Goal: Transaction & Acquisition: Purchase product/service

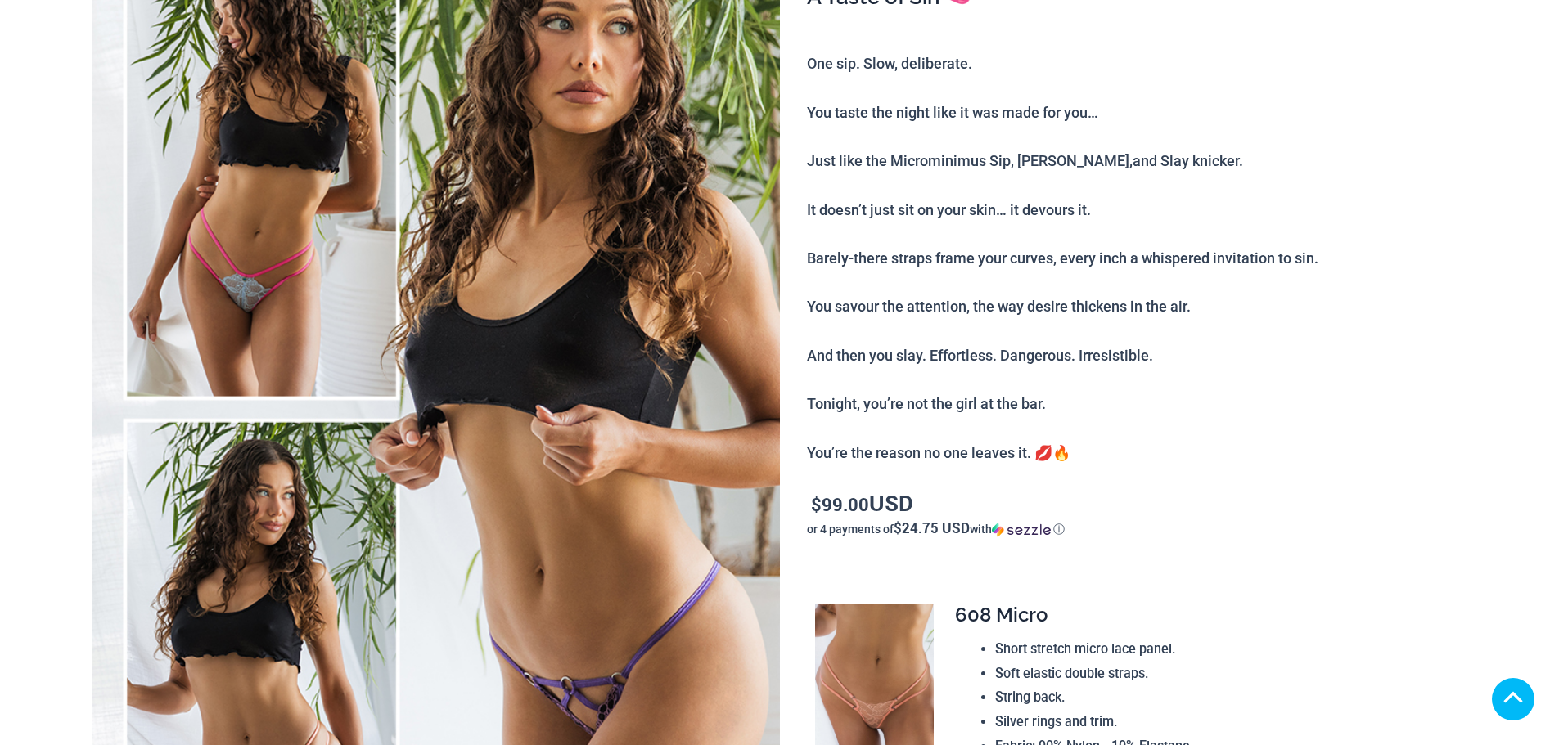
scroll to position [439, 0]
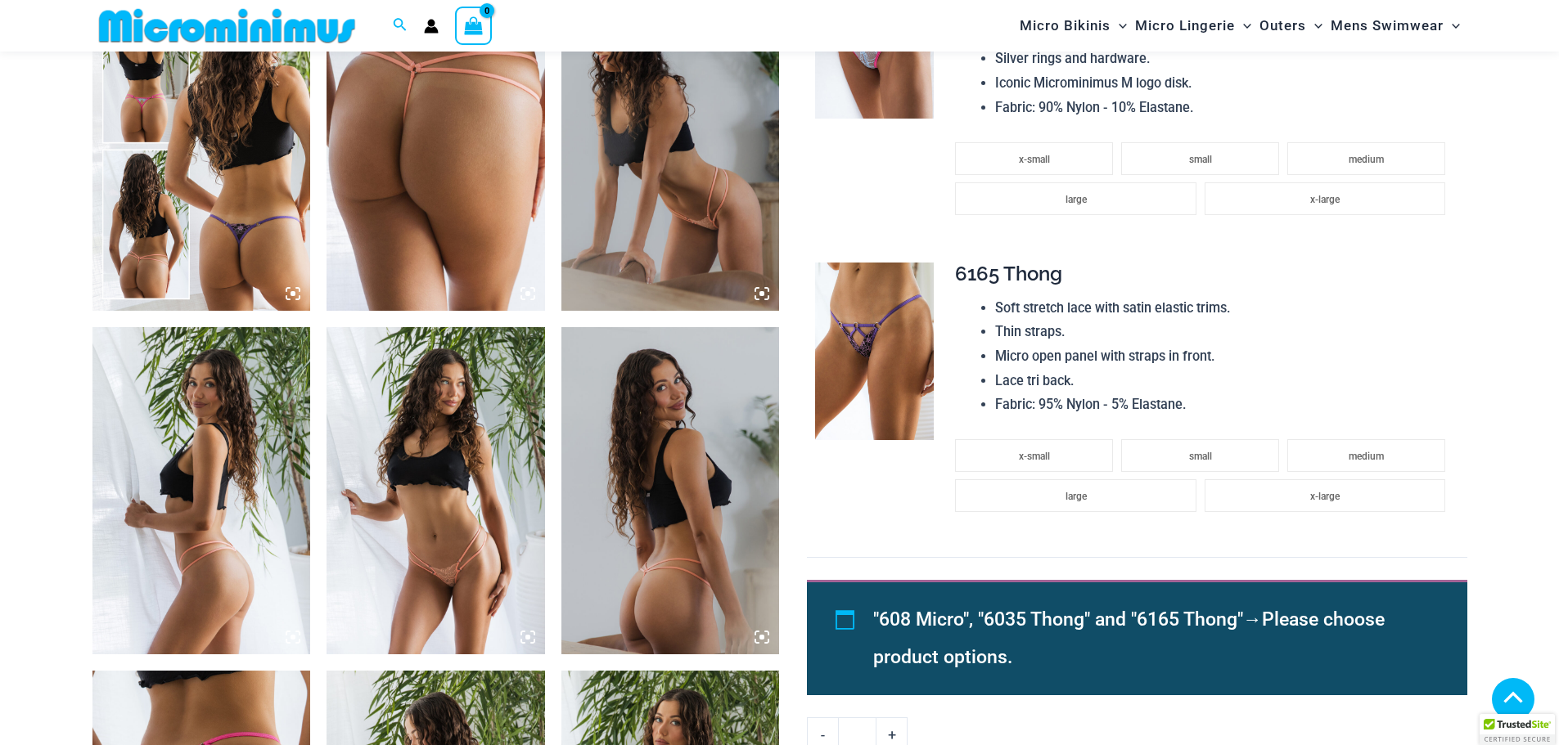
click at [525, 601] on img at bounding box center [436, 490] width 218 height 327
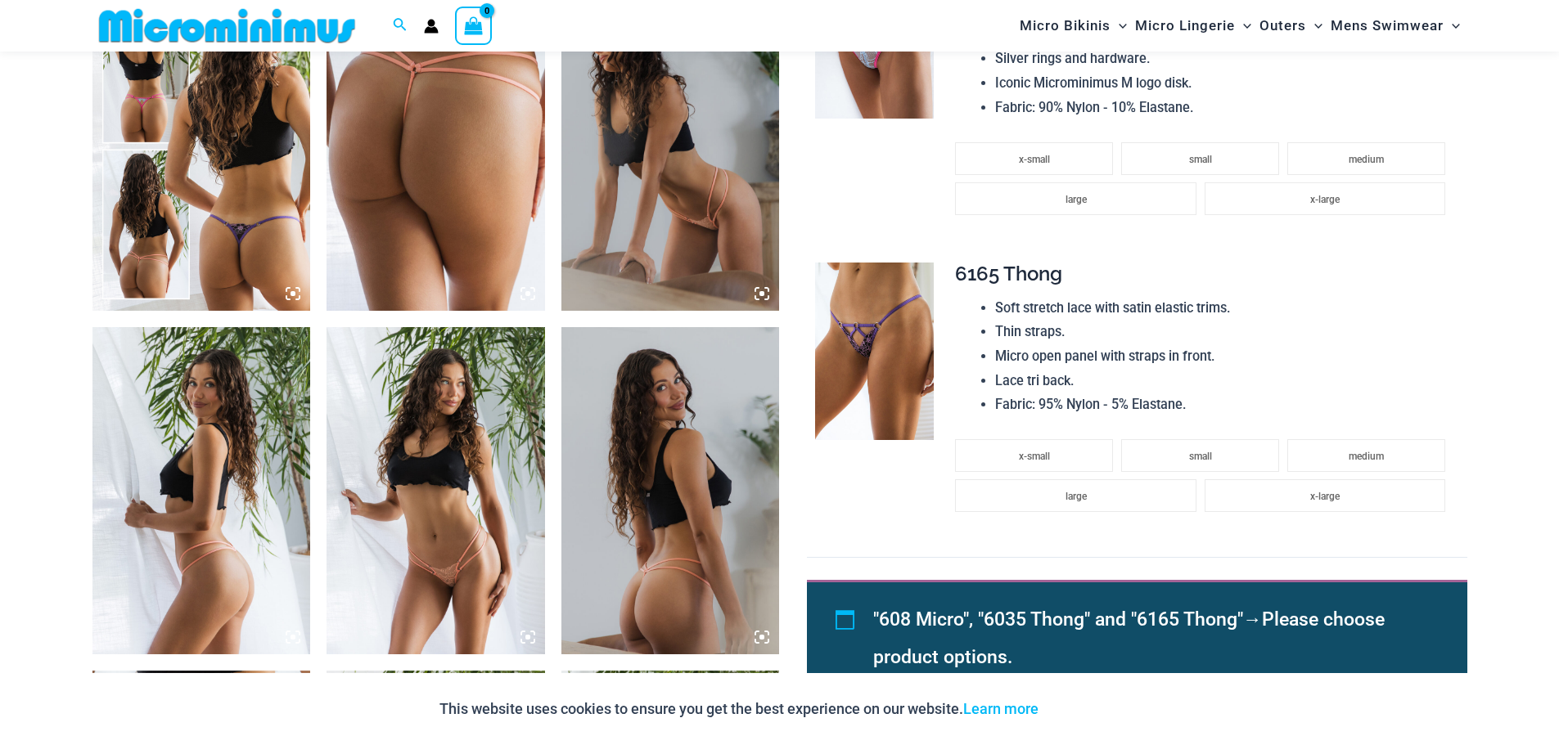
click at [532, 641] on icon at bounding box center [527, 637] width 15 height 15
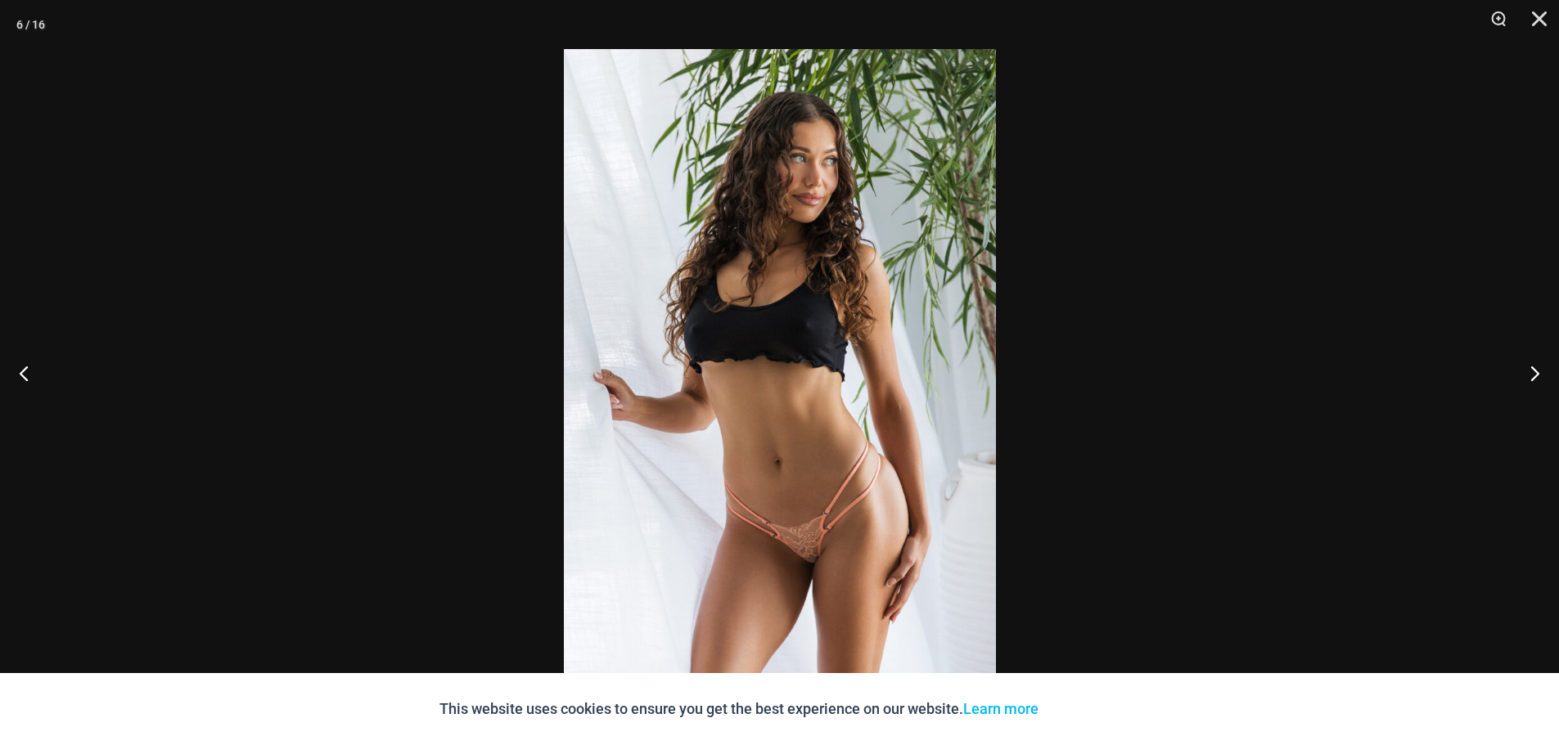
click at [799, 432] on img at bounding box center [780, 372] width 432 height 647
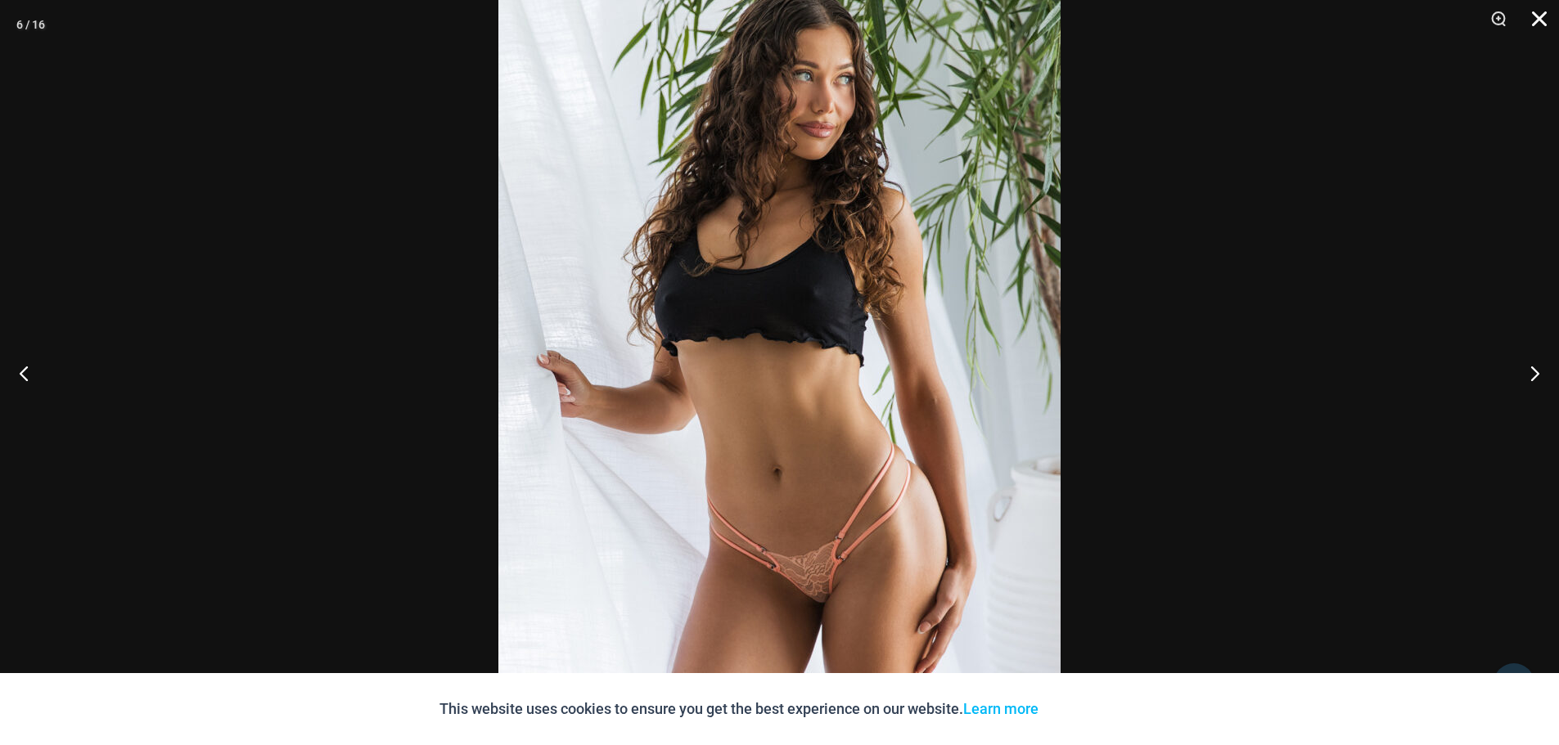
click at [1539, 14] on button "Close" at bounding box center [1533, 24] width 41 height 49
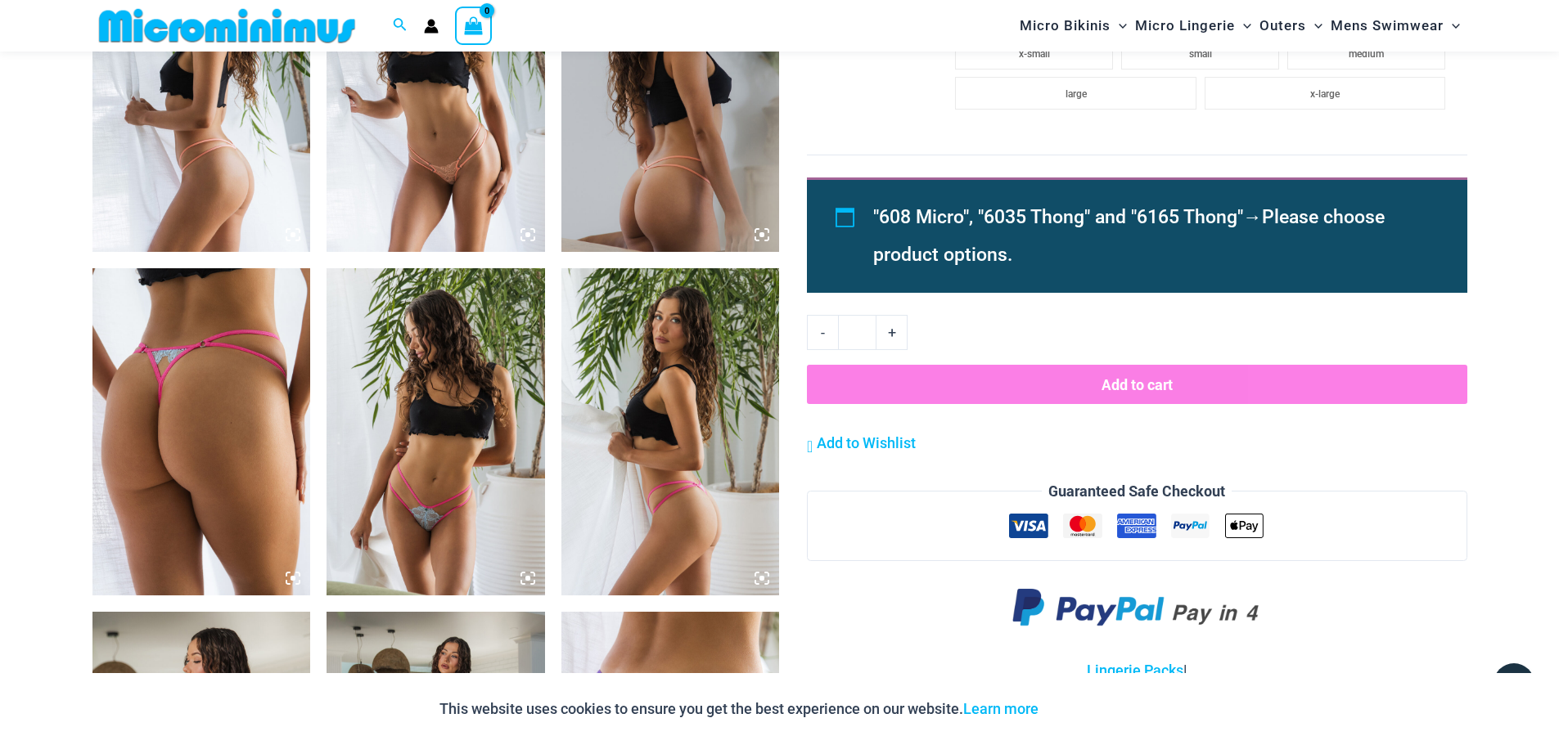
scroll to position [1622, 0]
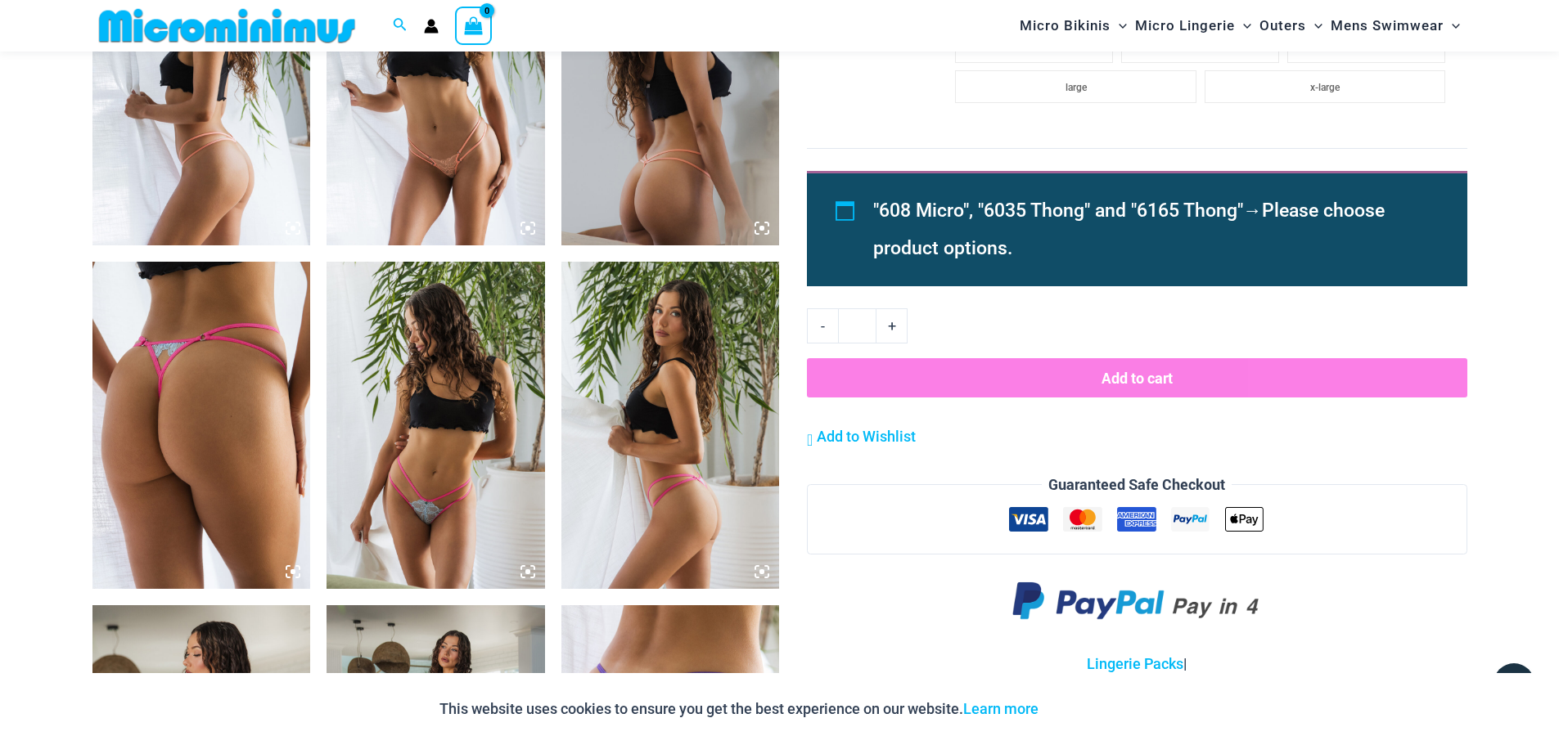
click at [435, 385] on img at bounding box center [436, 425] width 218 height 327
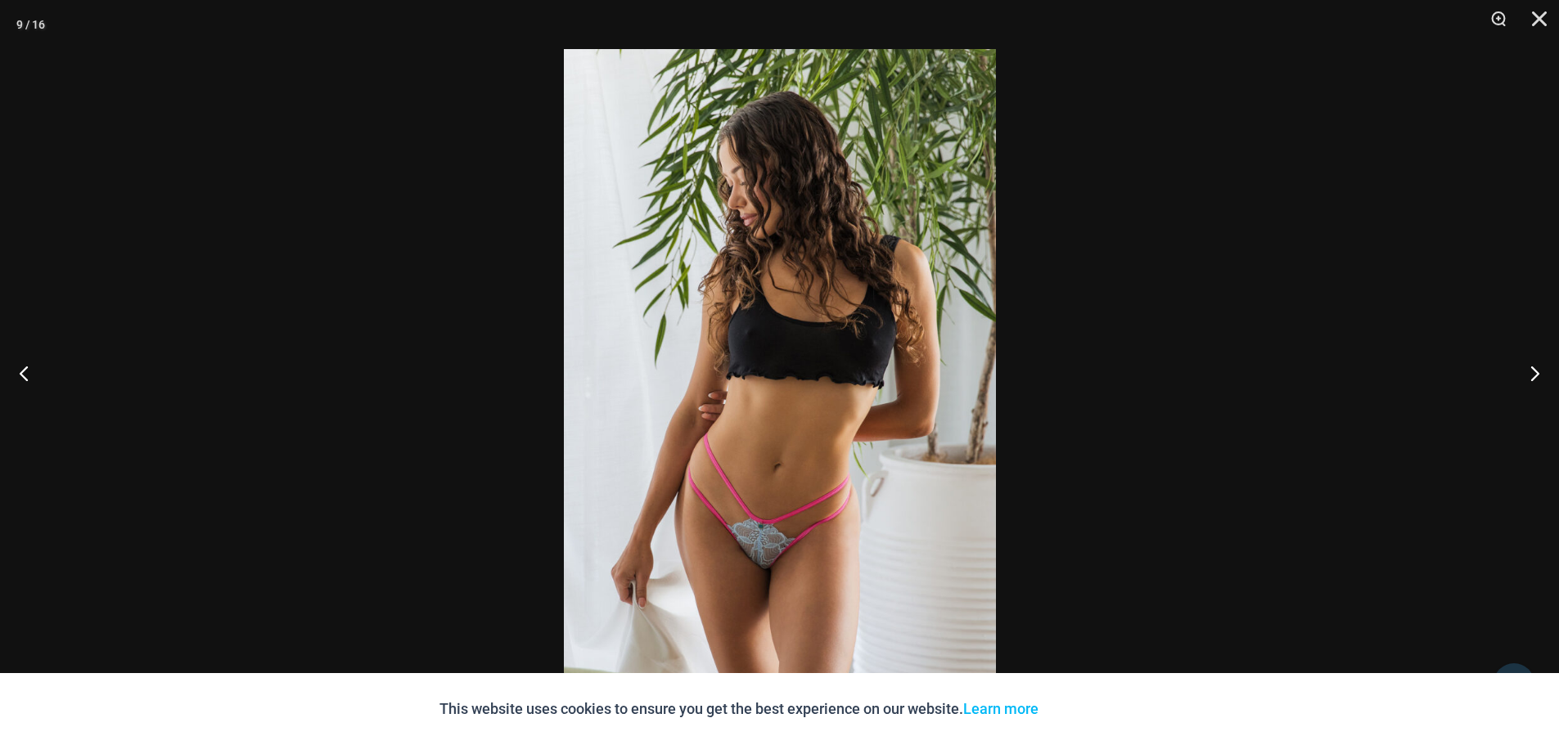
click at [818, 421] on img at bounding box center [780, 372] width 432 height 647
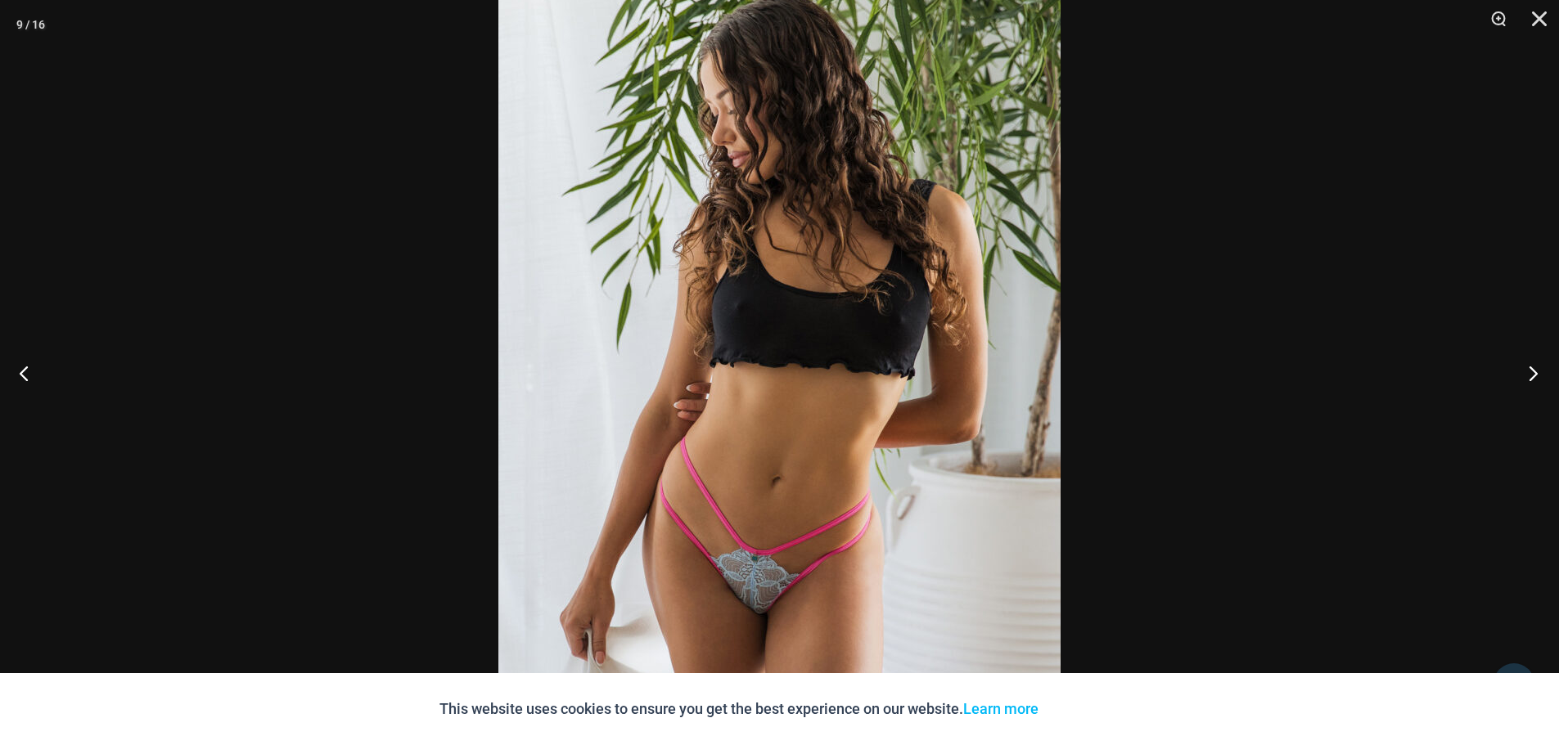
click at [1529, 372] on button "Next" at bounding box center [1528, 373] width 61 height 82
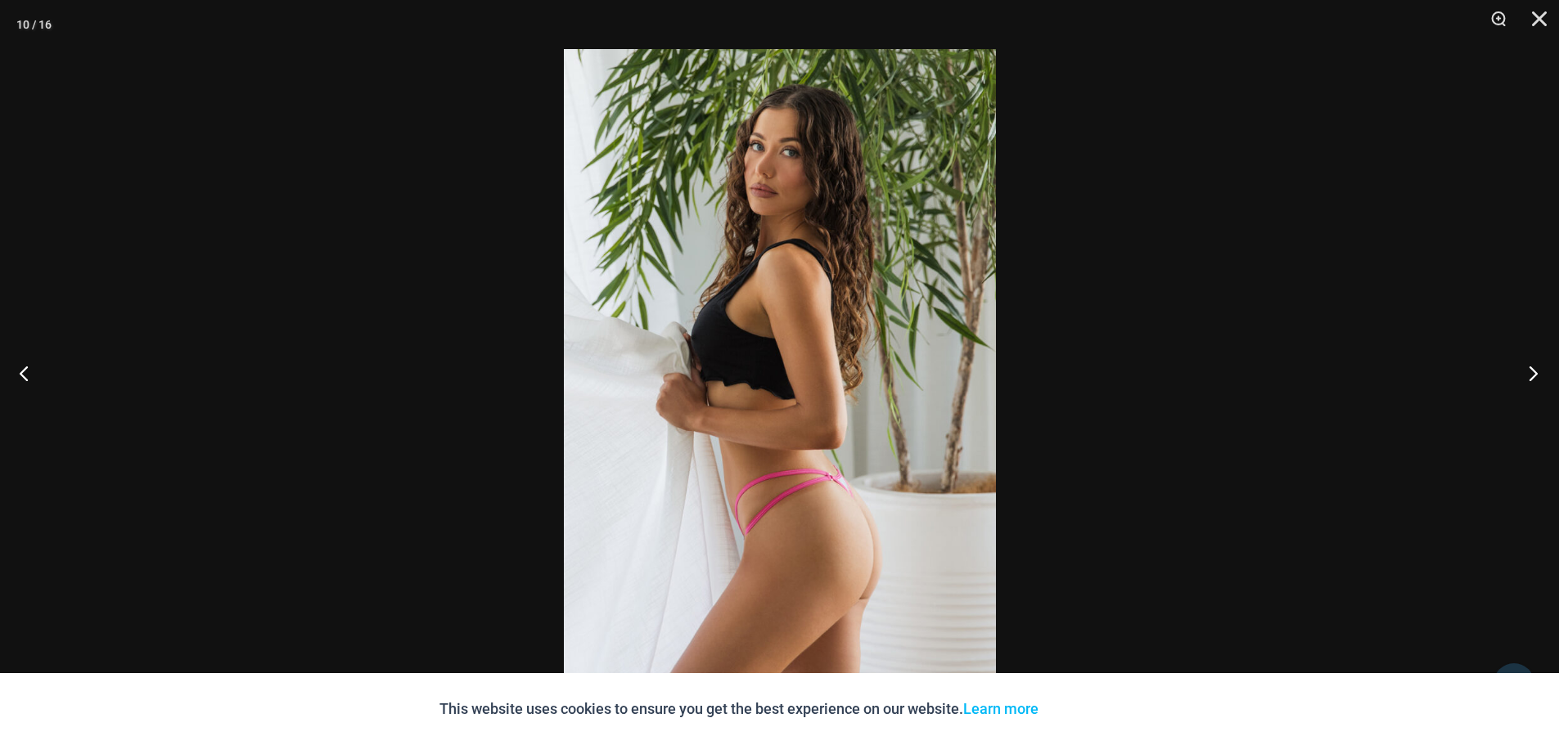
click at [1529, 372] on button "Next" at bounding box center [1528, 373] width 61 height 82
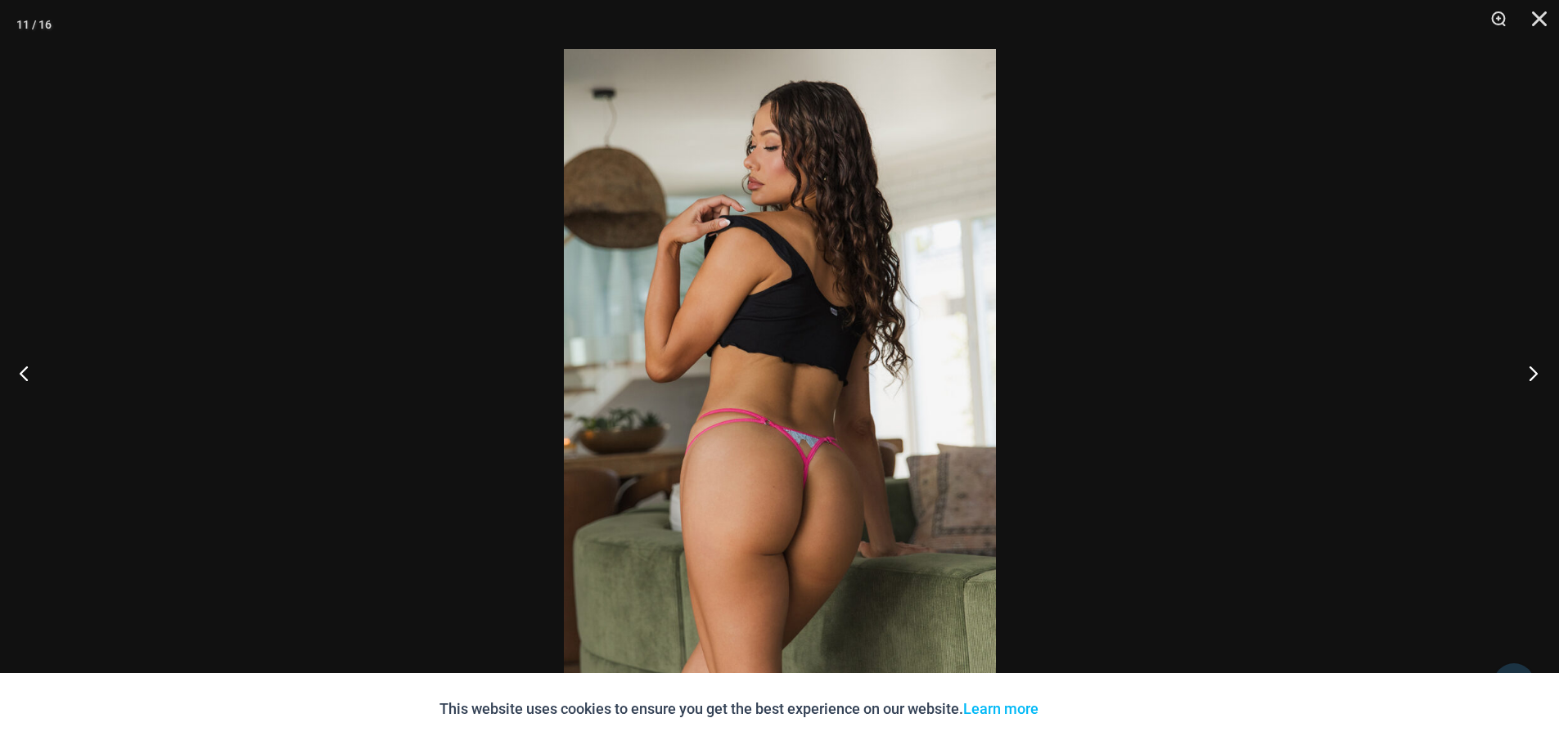
click at [1529, 372] on button "Next" at bounding box center [1528, 373] width 61 height 82
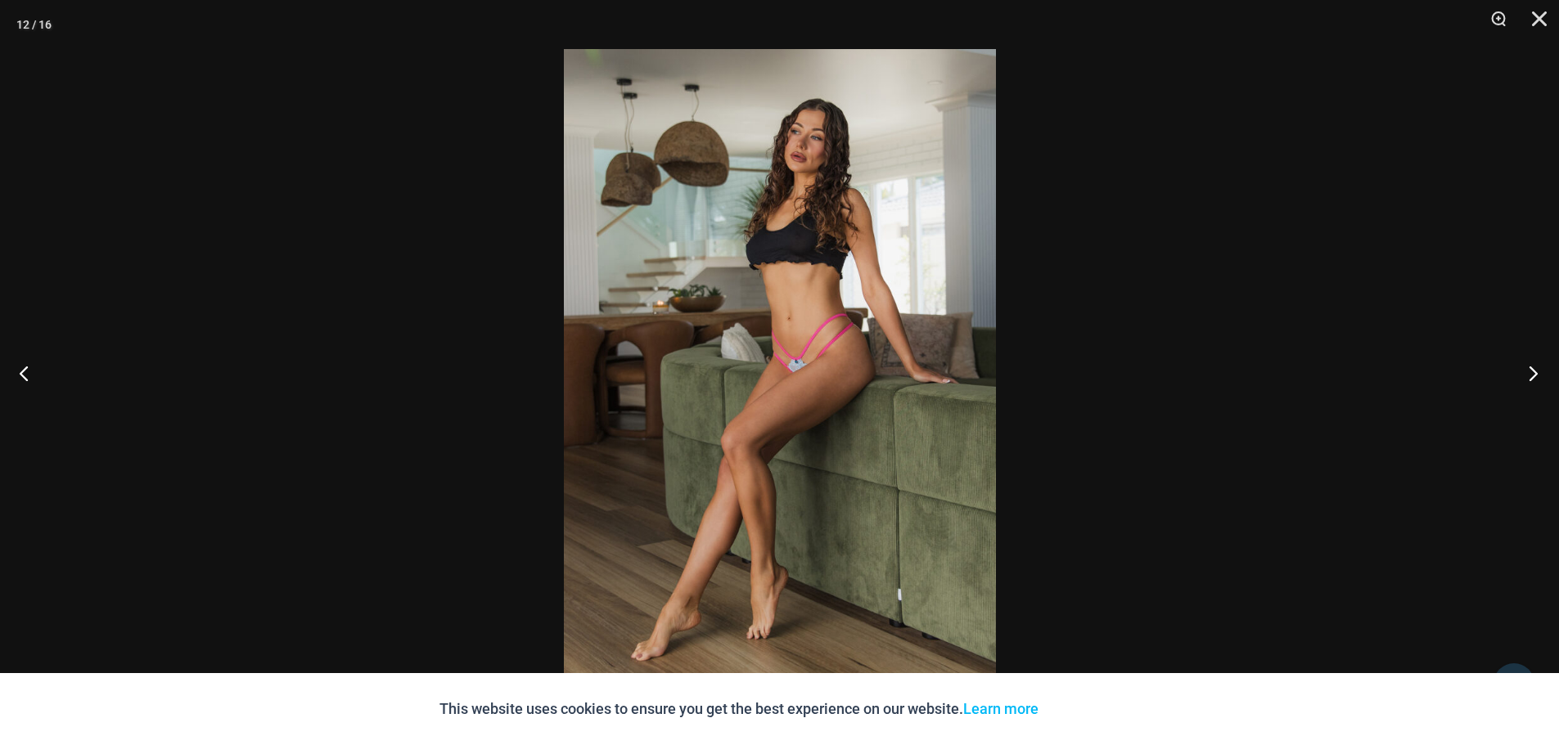
click at [1529, 372] on button "Next" at bounding box center [1528, 373] width 61 height 82
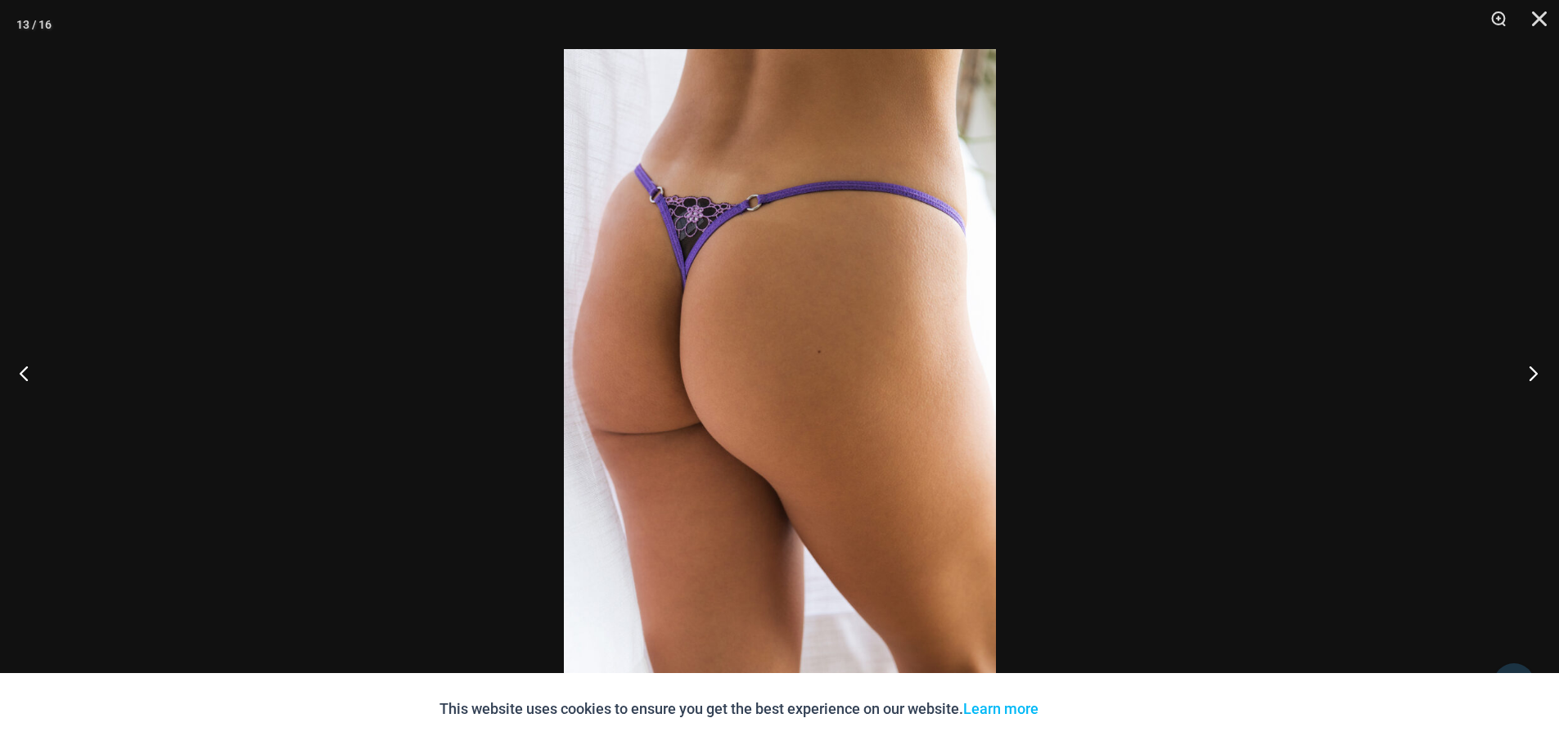
click at [1529, 372] on button "Next" at bounding box center [1528, 373] width 61 height 82
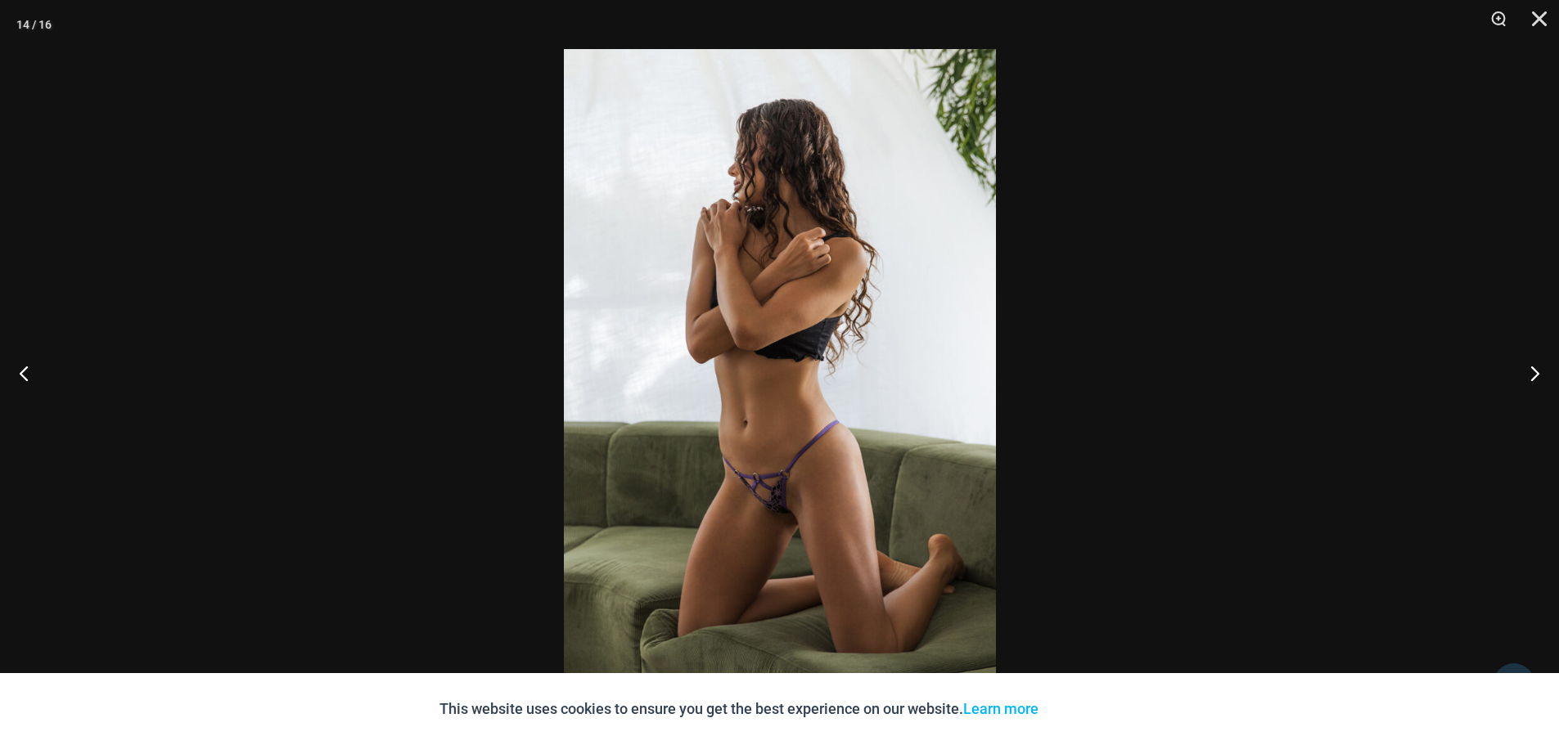
click at [750, 424] on img at bounding box center [780, 372] width 432 height 647
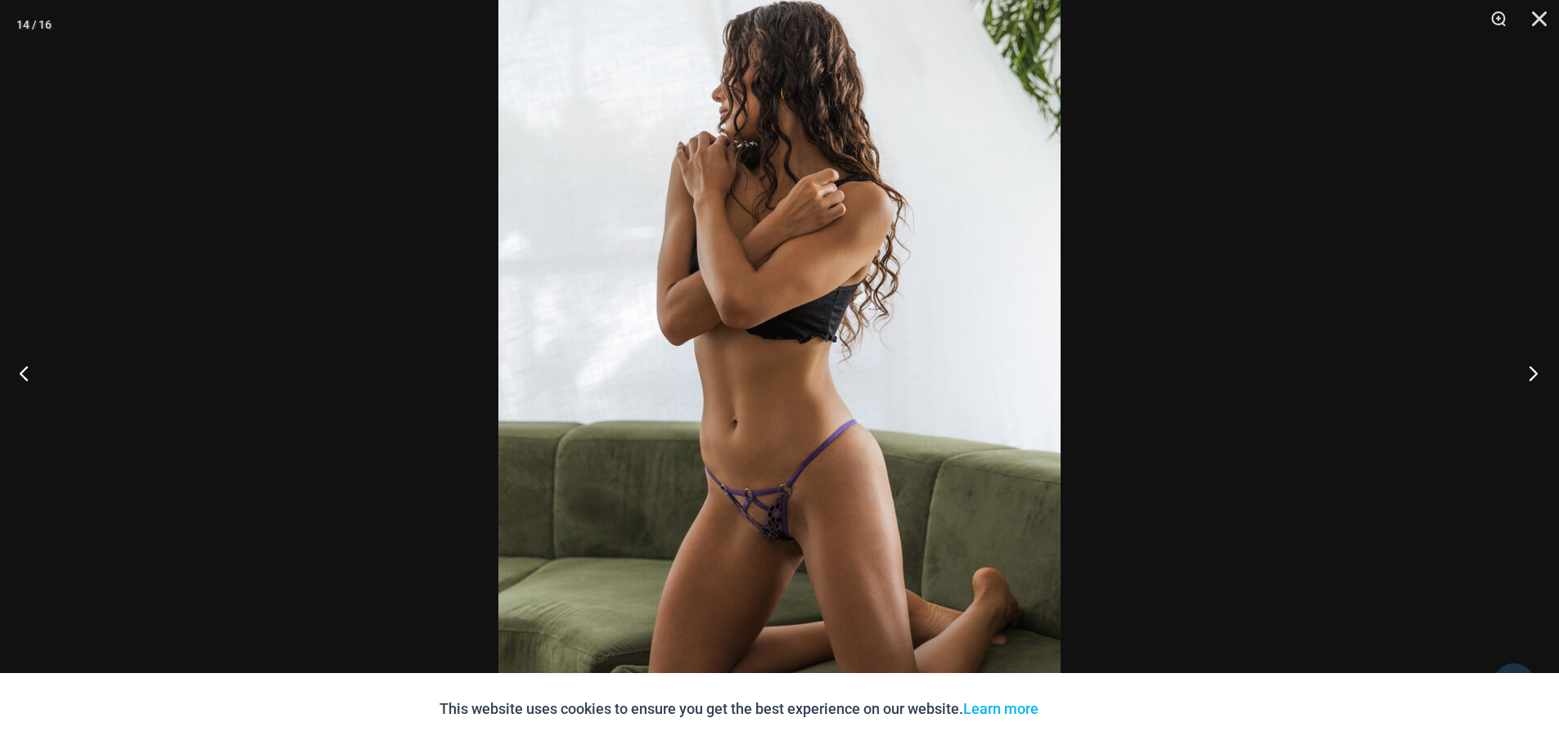
click at [1534, 376] on button "Next" at bounding box center [1528, 373] width 61 height 82
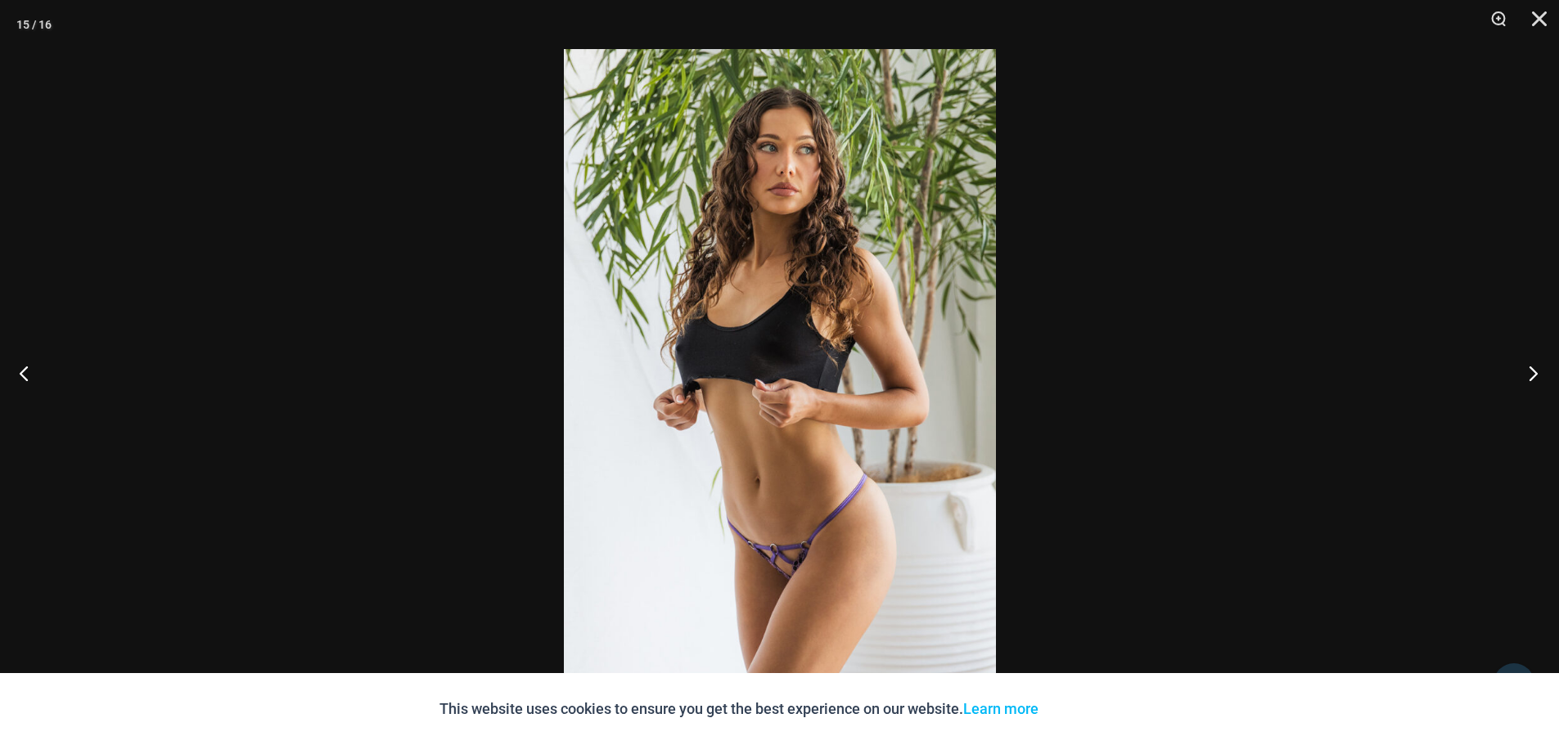
click at [1534, 376] on button "Next" at bounding box center [1528, 373] width 61 height 82
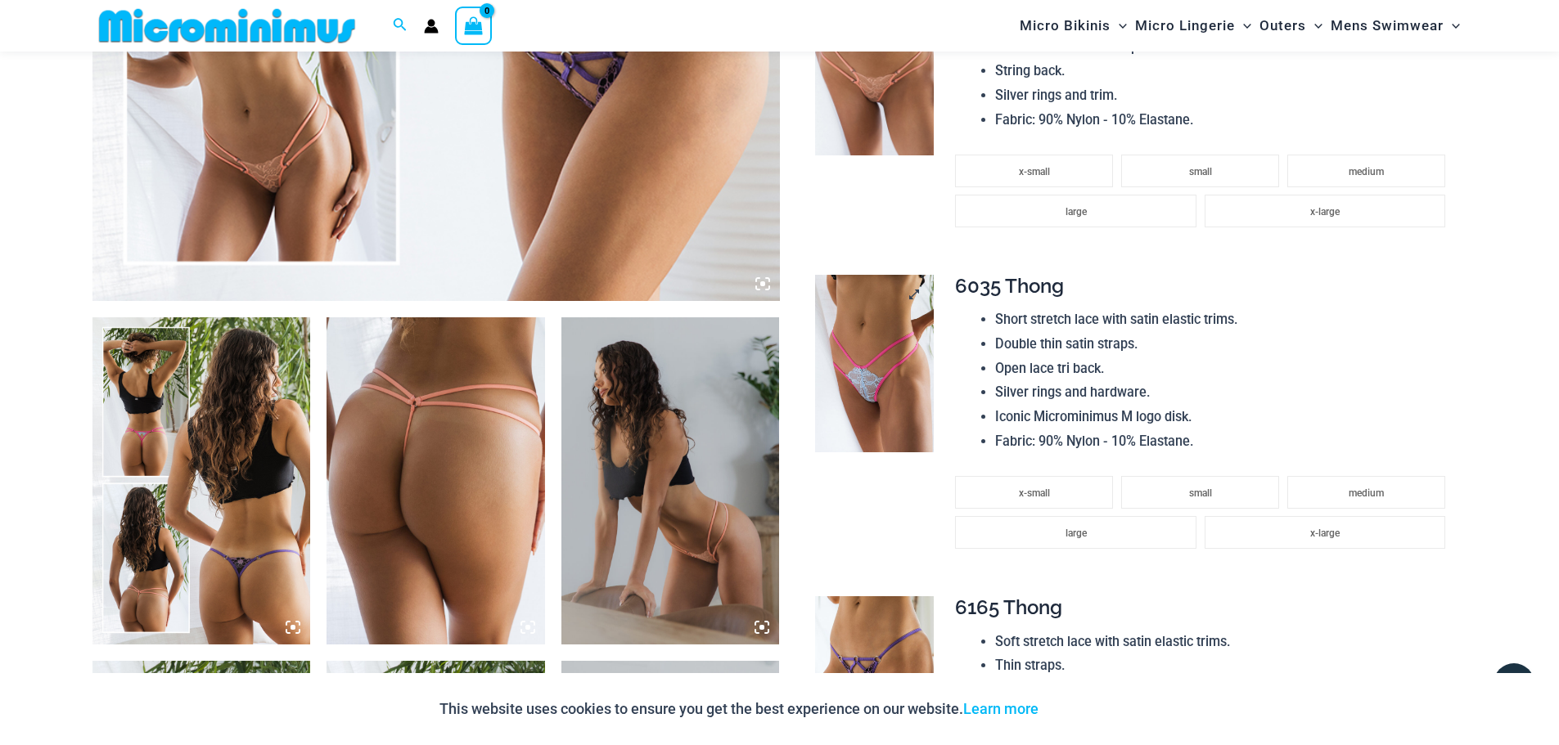
scroll to position [885, 0]
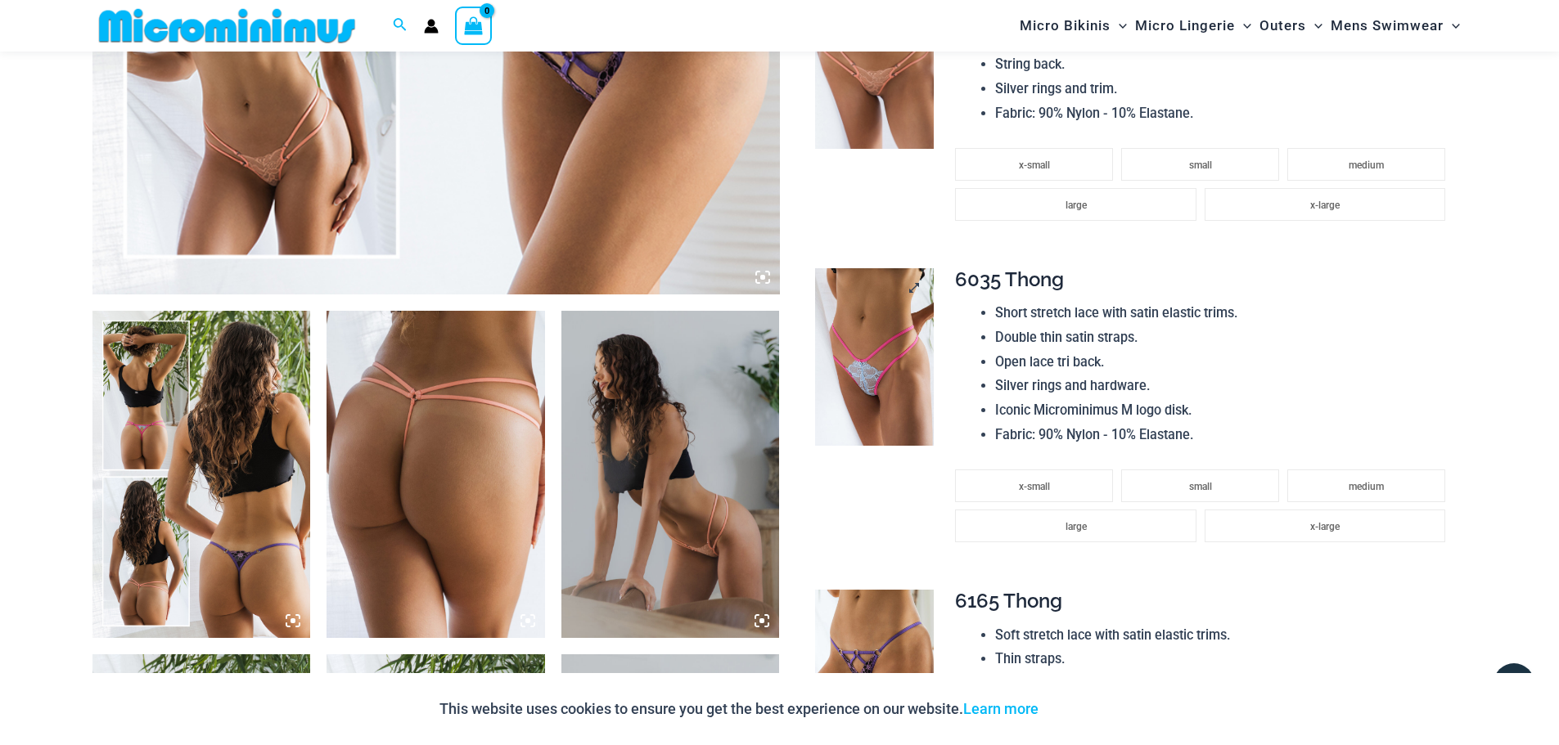
click at [875, 334] on img at bounding box center [874, 357] width 119 height 178
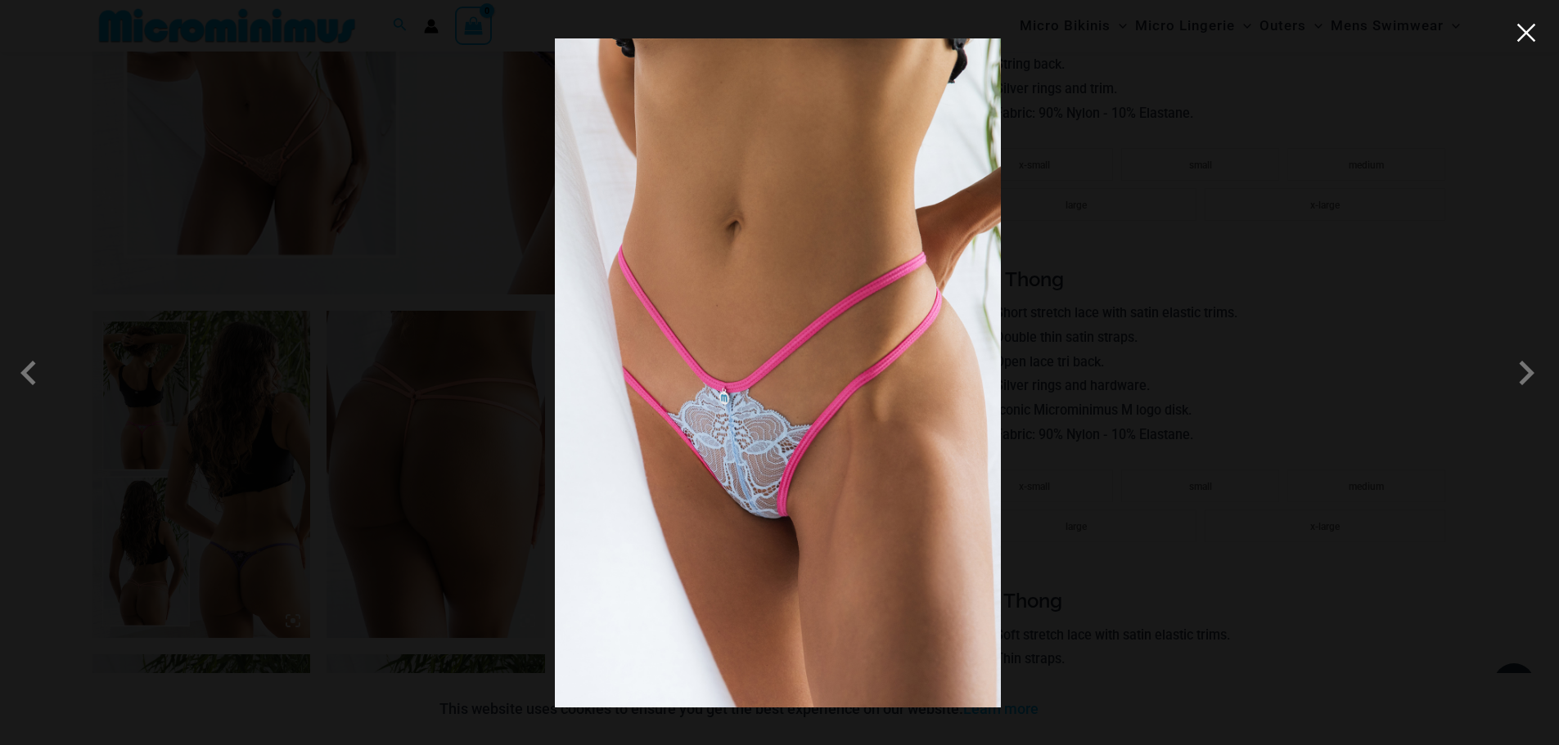
click at [1527, 35] on button "Close" at bounding box center [1526, 32] width 25 height 25
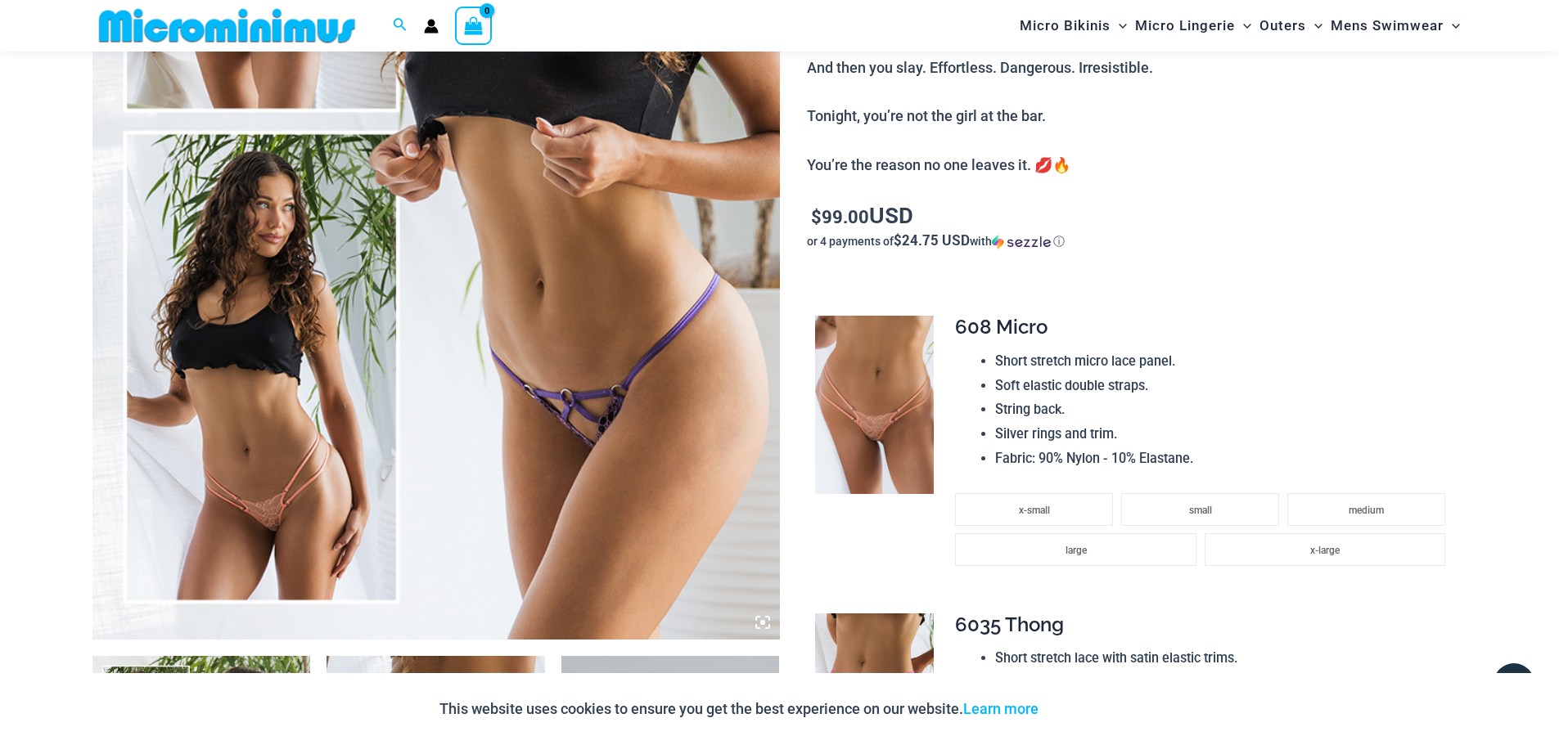
scroll to position [558, 0]
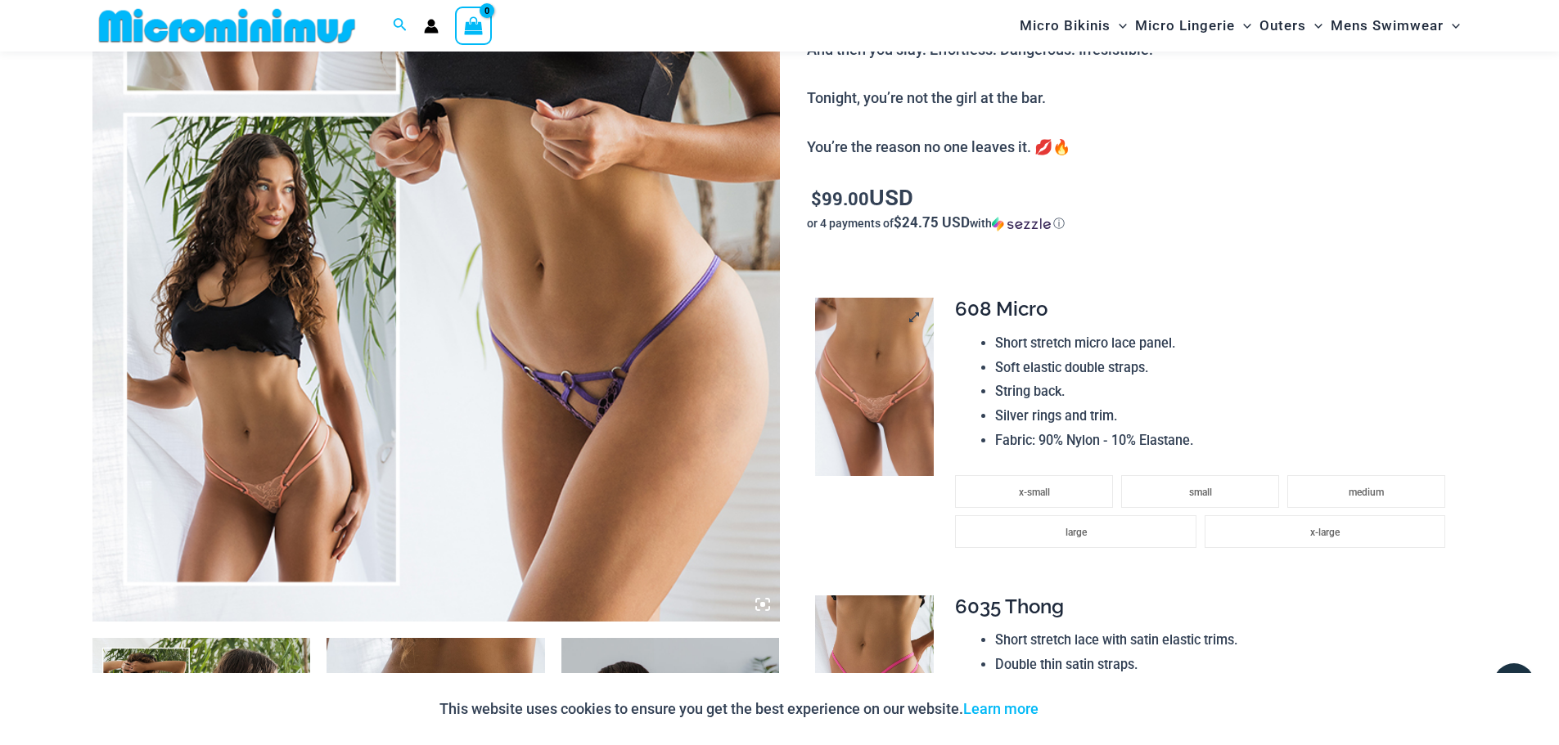
click at [854, 348] on img at bounding box center [874, 387] width 119 height 178
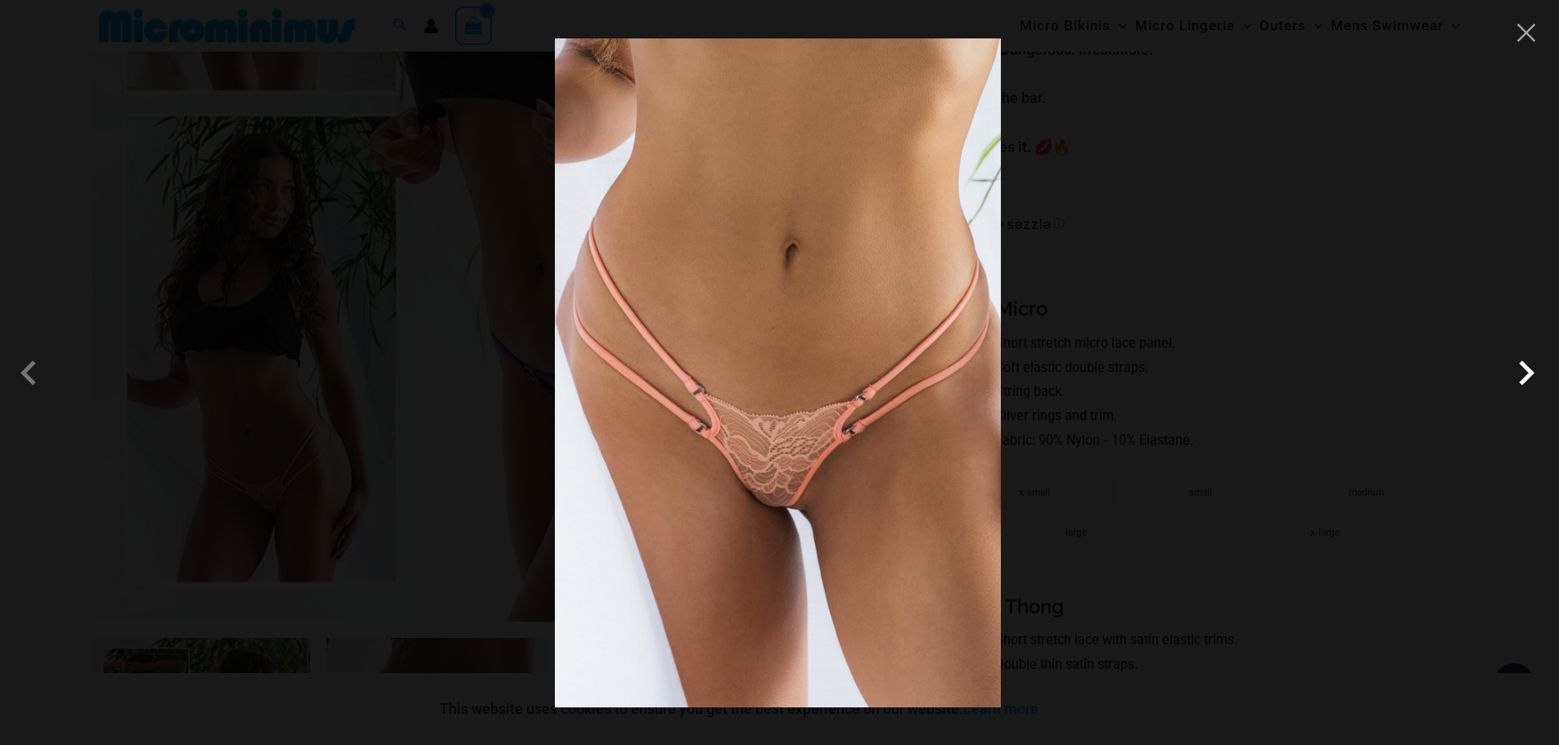
click at [1532, 363] on span at bounding box center [1526, 373] width 49 height 49
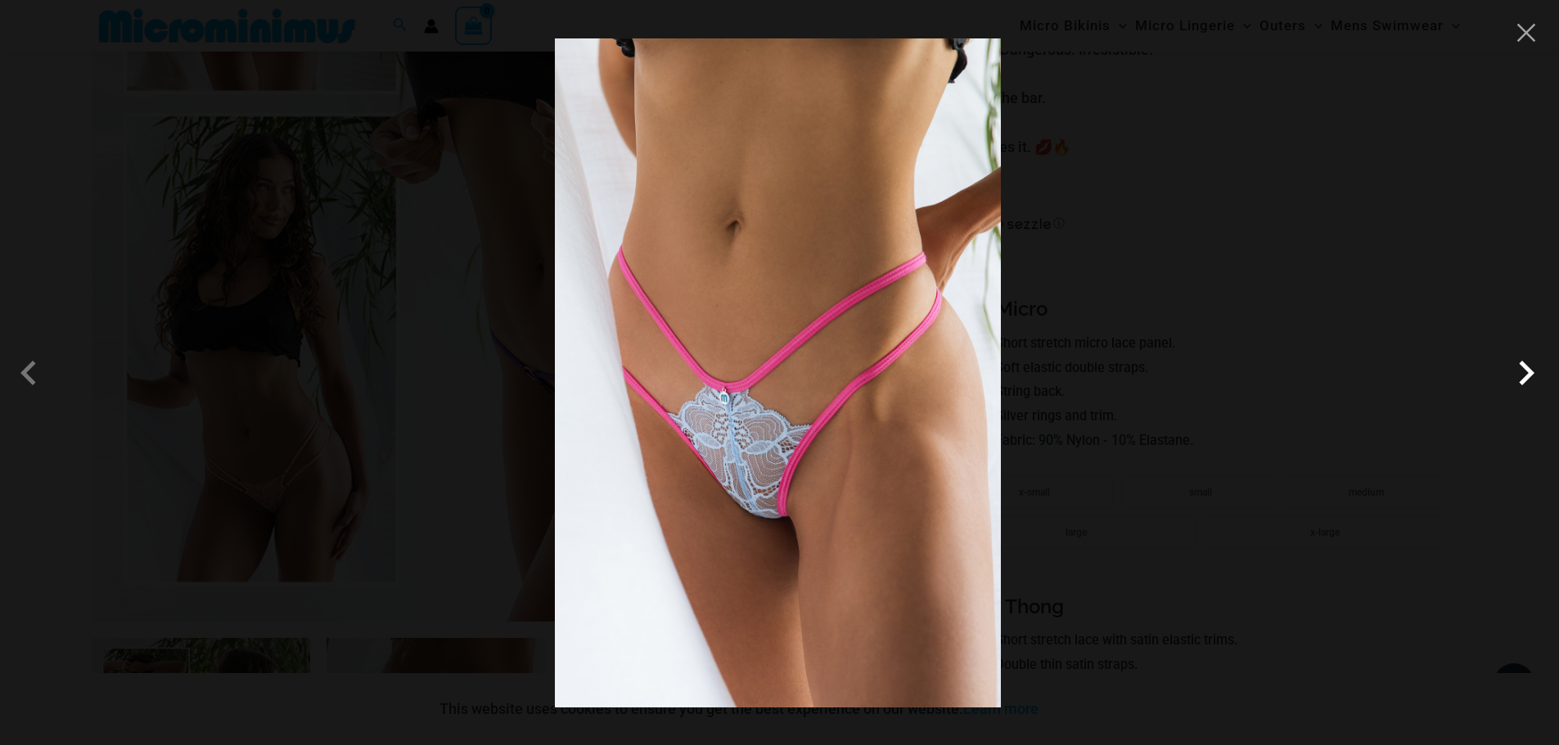
click at [1532, 363] on span at bounding box center [1526, 373] width 49 height 49
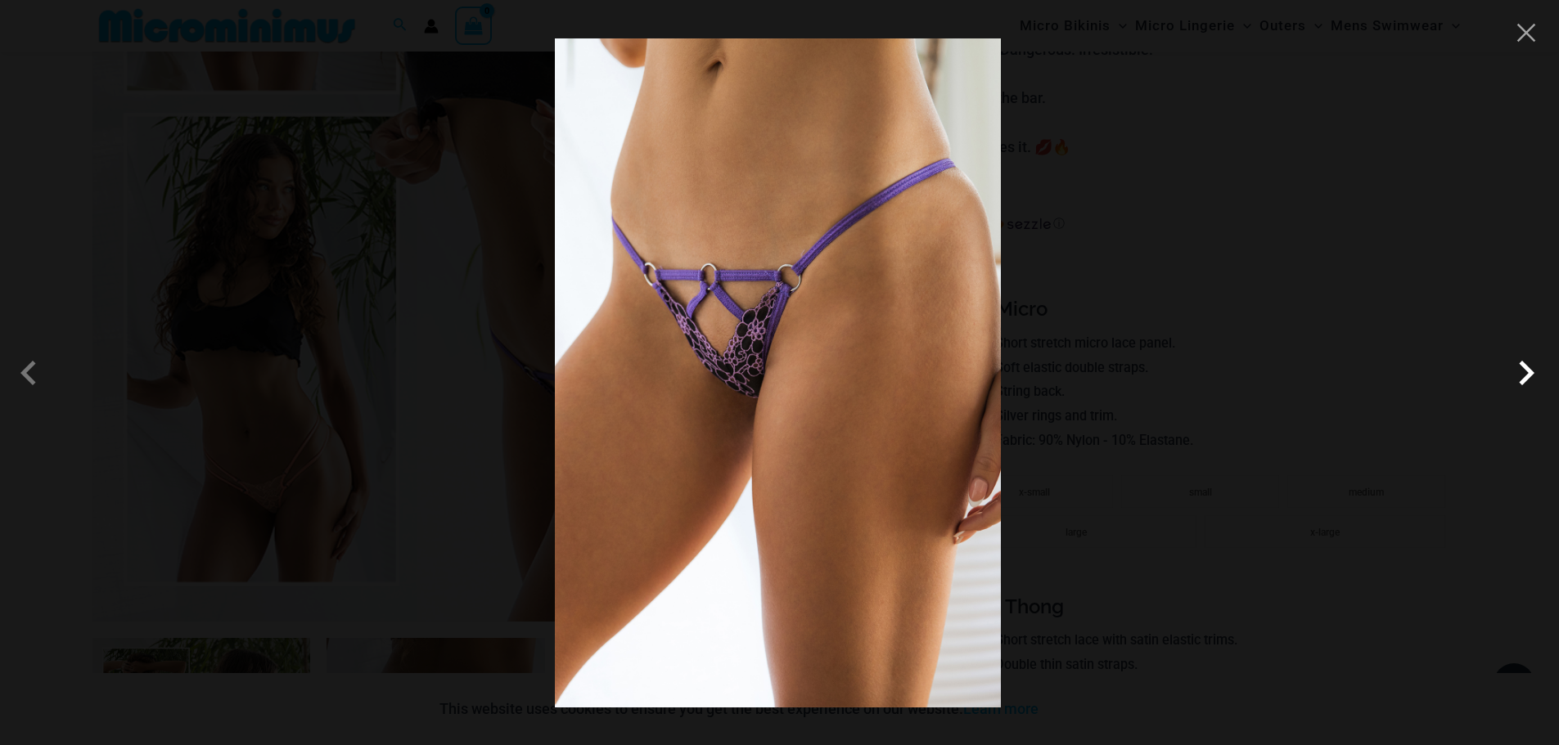
click at [1527, 371] on span at bounding box center [1526, 373] width 49 height 49
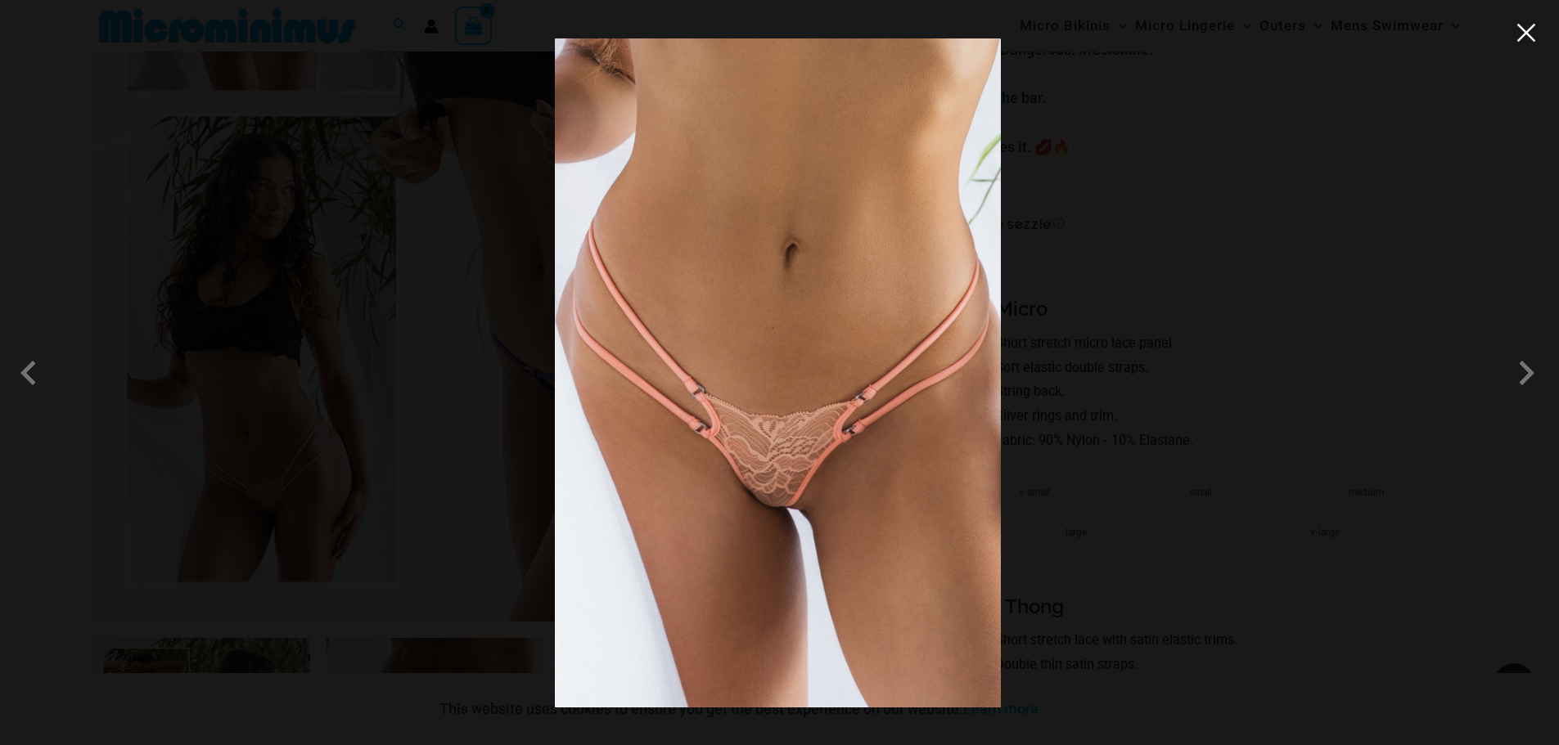
click at [1531, 24] on button "Close" at bounding box center [1526, 32] width 25 height 25
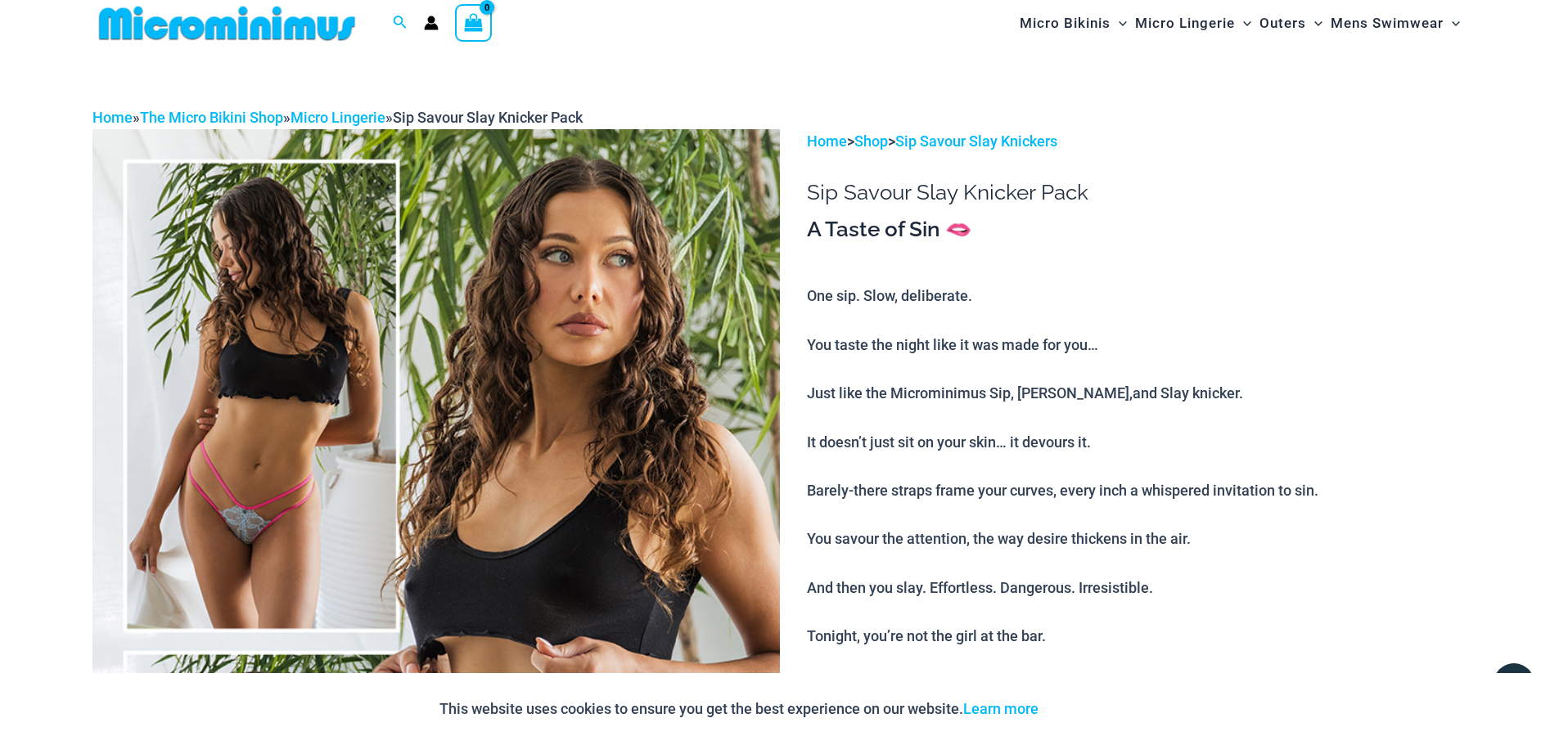
scroll to position [0, 0]
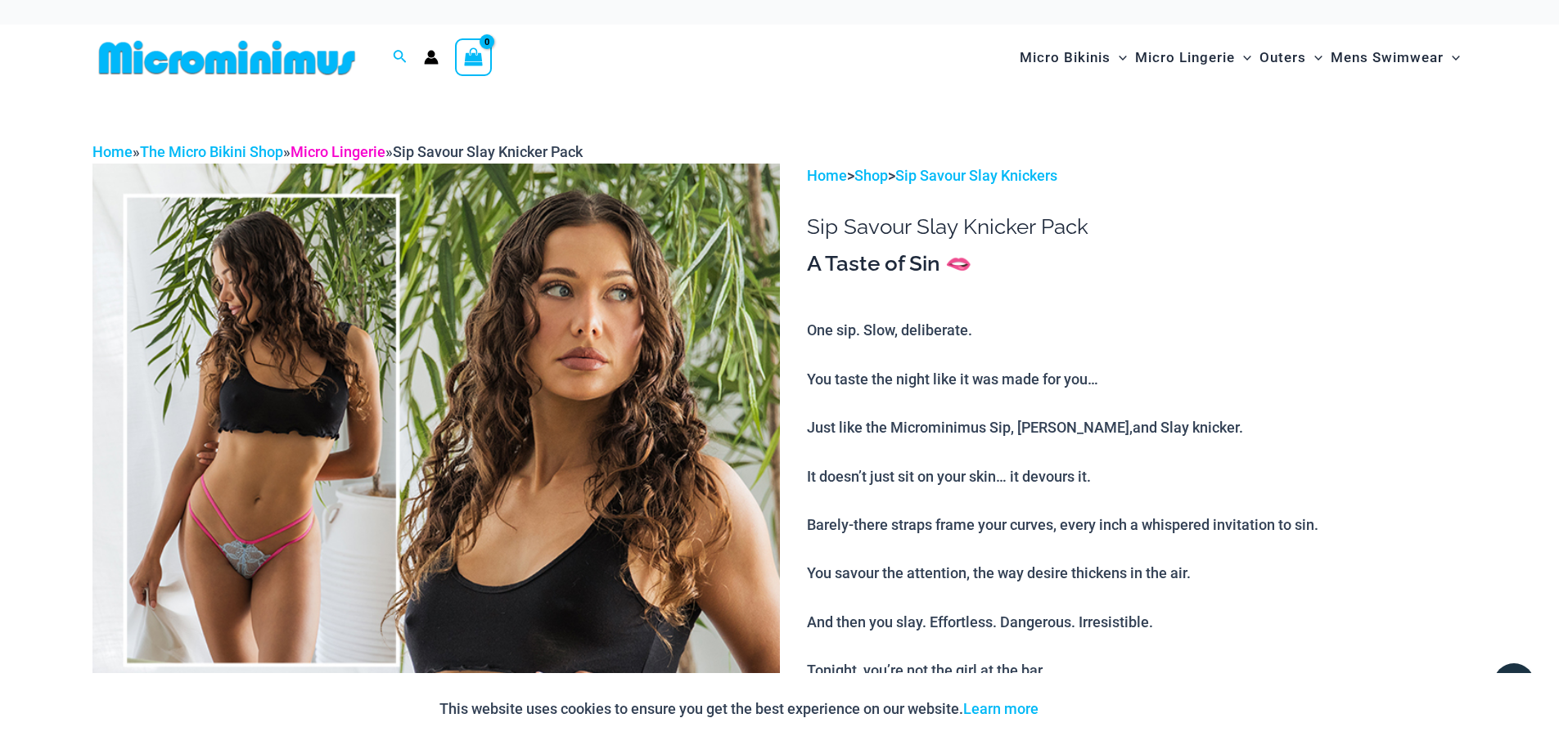
click at [363, 151] on link "Micro Lingerie" at bounding box center [338, 151] width 95 height 17
